Goal: Book appointment/travel/reservation

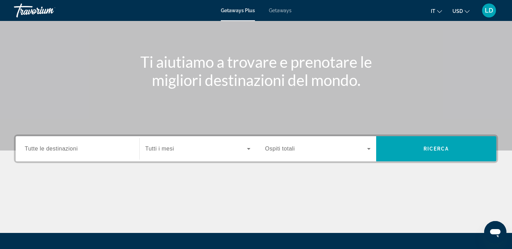
scroll to position [52, 0]
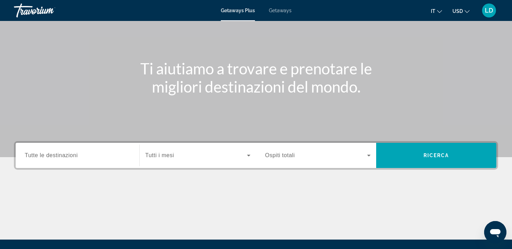
click at [279, 9] on span "Getaways" at bounding box center [280, 11] width 23 height 6
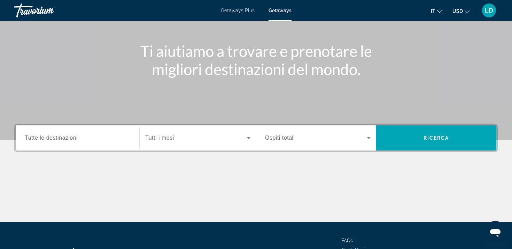
scroll to position [77, 0]
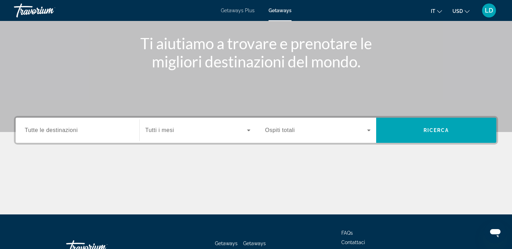
click at [77, 131] on span "Tutte le destinazioni" at bounding box center [51, 130] width 53 height 6
click at [77, 131] on input "Destination Tutte le destinazioni" at bounding box center [78, 130] width 106 height 8
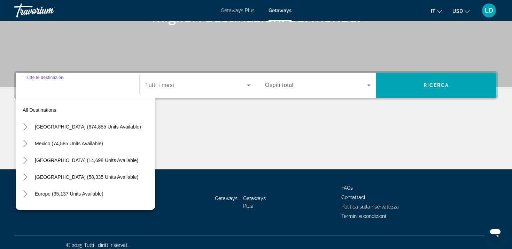
scroll to position [128, 0]
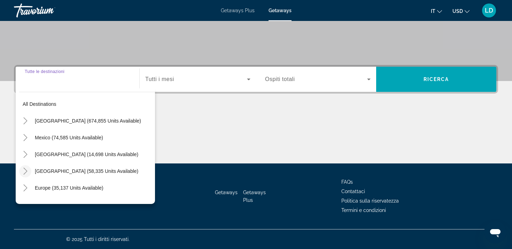
click at [25, 169] on icon "Toggle Caribbean & Atlantic Islands (58,335 units available)" at bounding box center [25, 170] width 7 height 7
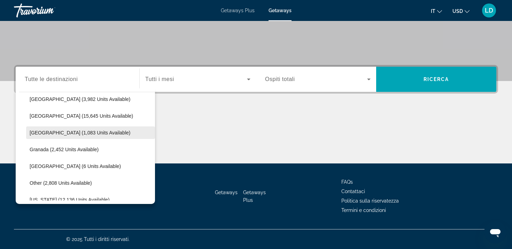
scroll to position [121, 0]
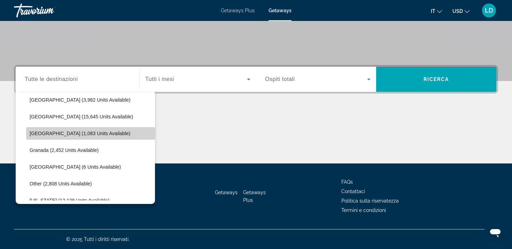
click at [73, 132] on span "[GEOGRAPHIC_DATA] (1,083 units available)" at bounding box center [80, 133] width 101 height 6
type input "**********"
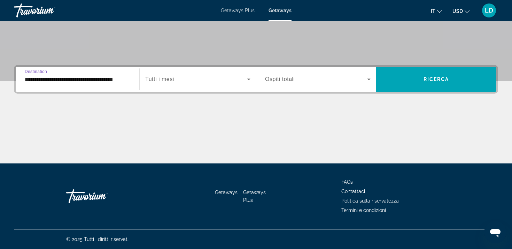
click at [205, 79] on span "Search widget" at bounding box center [196, 79] width 102 height 8
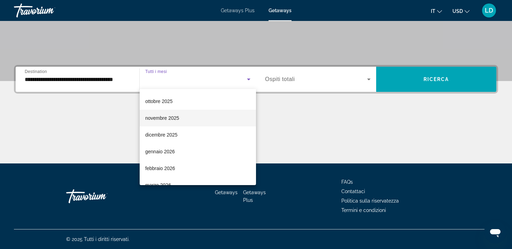
scroll to position [33, 0]
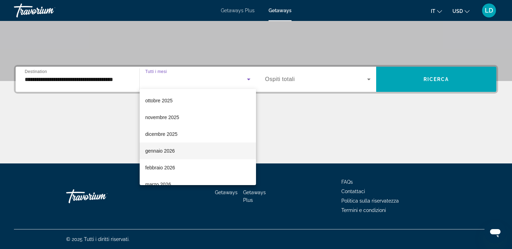
click at [169, 147] on span "gennaio 2026" at bounding box center [160, 150] width 30 height 8
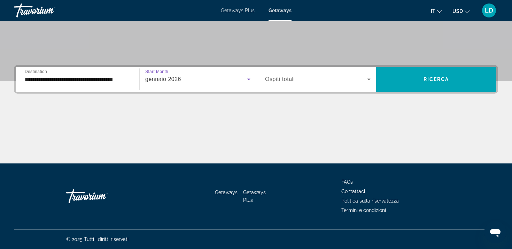
click at [356, 74] on div "Search widget" at bounding box center [318, 79] width 106 height 20
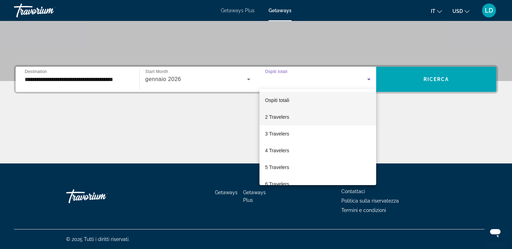
click at [283, 114] on span "2 Travelers" at bounding box center [277, 117] width 24 height 8
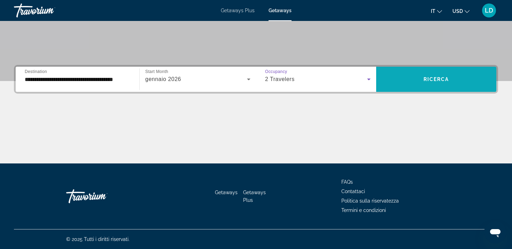
click at [440, 72] on span "Search widget" at bounding box center [436, 79] width 120 height 17
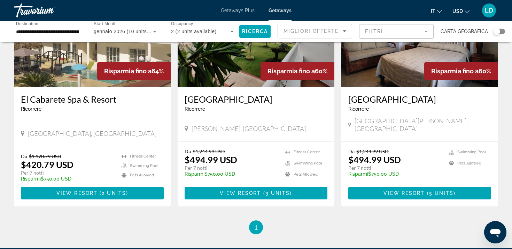
scroll to position [92, 0]
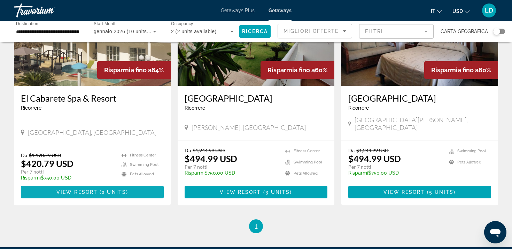
click at [94, 189] on span "View Resort" at bounding box center [76, 192] width 41 height 6
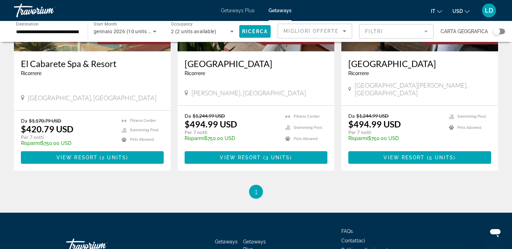
scroll to position [126, 0]
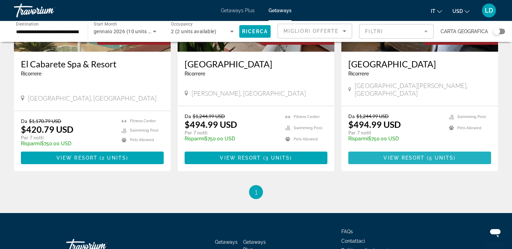
click at [414, 155] on span "View Resort" at bounding box center [404, 158] width 41 height 6
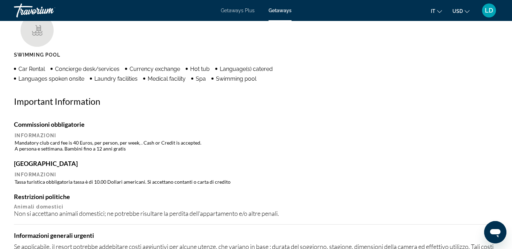
scroll to position [555, 0]
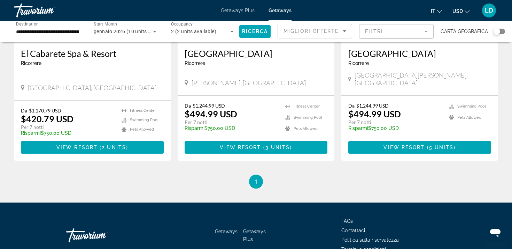
scroll to position [168, 0]
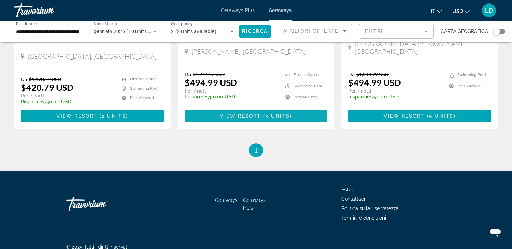
click at [252, 107] on span "Main content" at bounding box center [256, 115] width 143 height 17
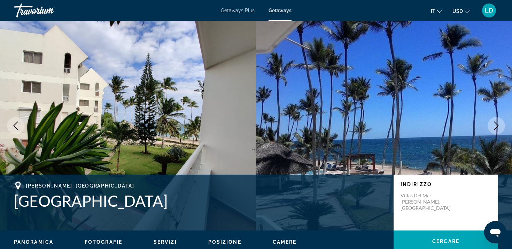
click at [28, 13] on div "Travorium" at bounding box center [49, 10] width 70 height 18
